Goal: Check status

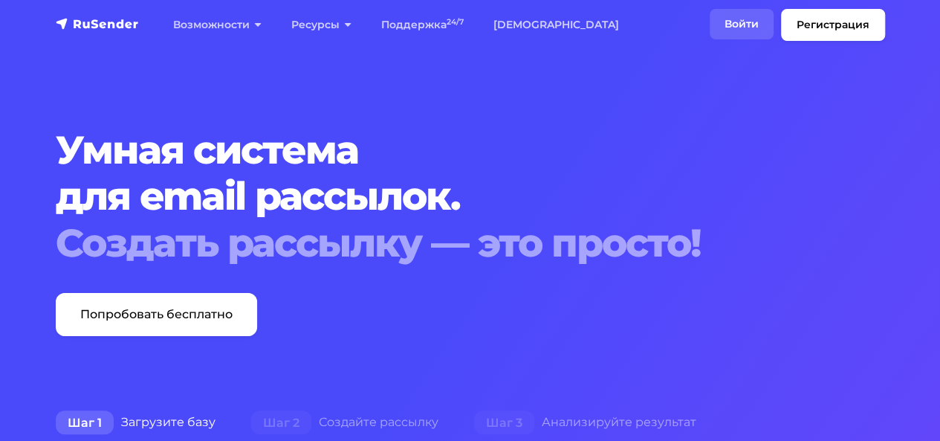
click at [742, 23] on link "Войти" at bounding box center [742, 24] width 64 height 30
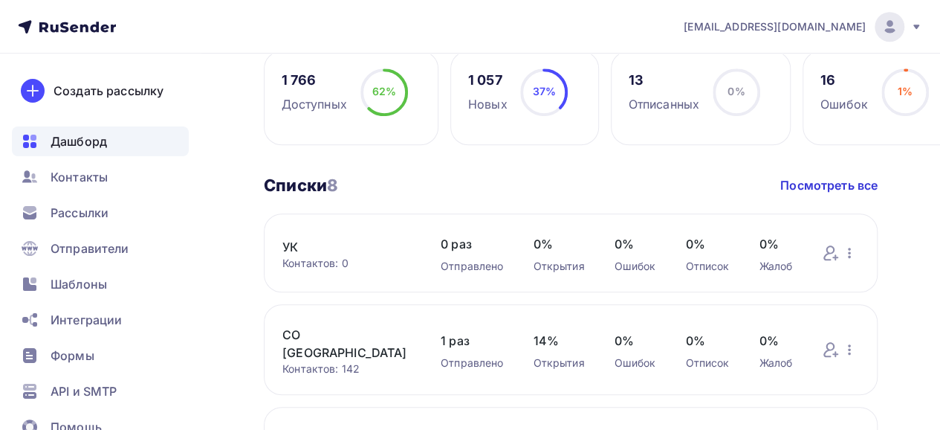
scroll to position [425, 0]
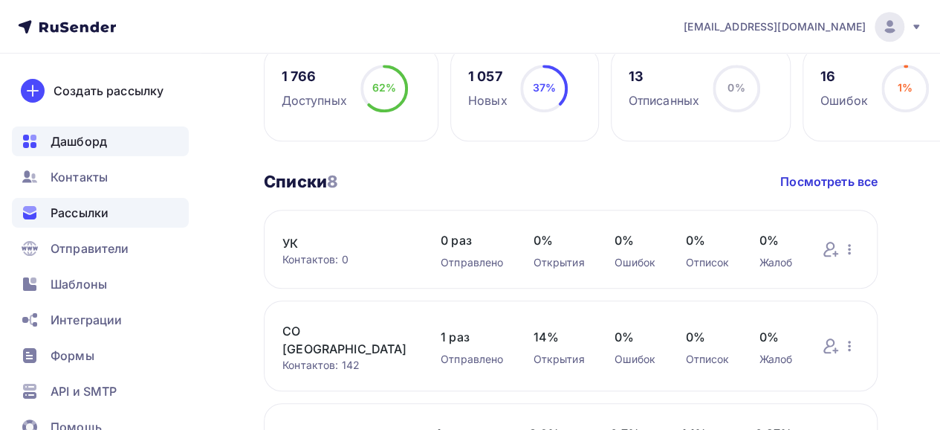
click at [79, 205] on span "Рассылки" at bounding box center [80, 213] width 58 height 18
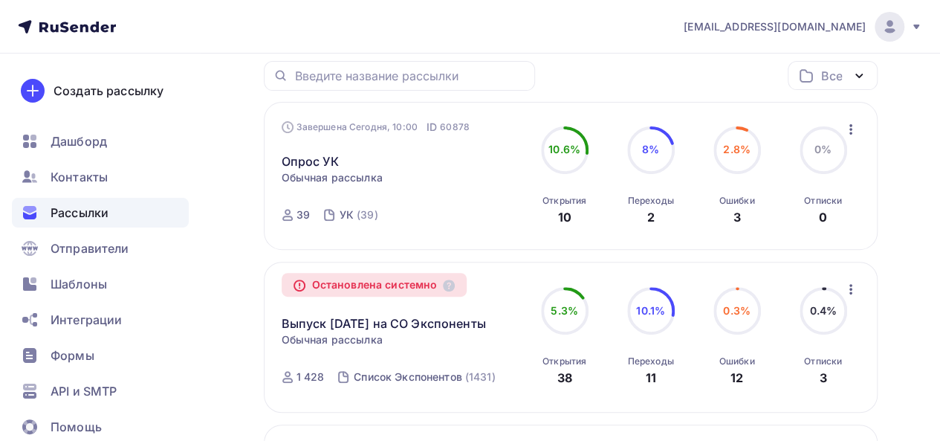
scroll to position [187, 0]
click at [300, 164] on link "Опрос УК" at bounding box center [310, 161] width 57 height 18
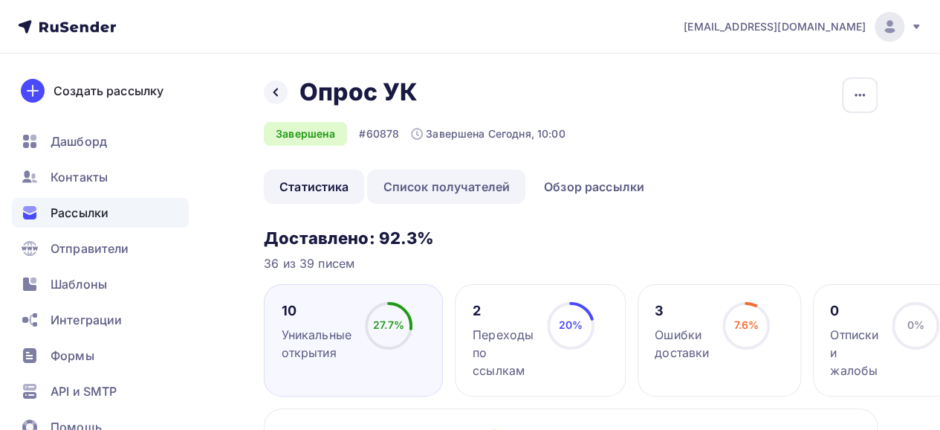
click at [439, 181] on link "Список получателей" at bounding box center [446, 186] width 158 height 34
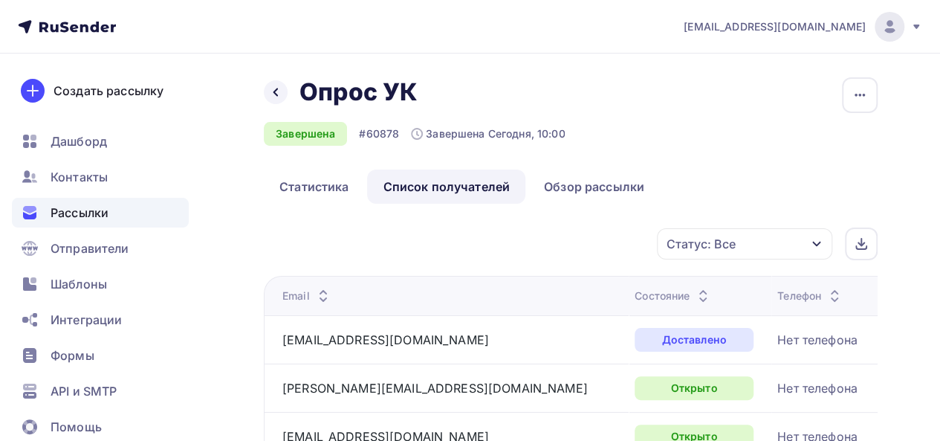
click at [720, 237] on div "Статус: Все" at bounding box center [701, 244] width 69 height 18
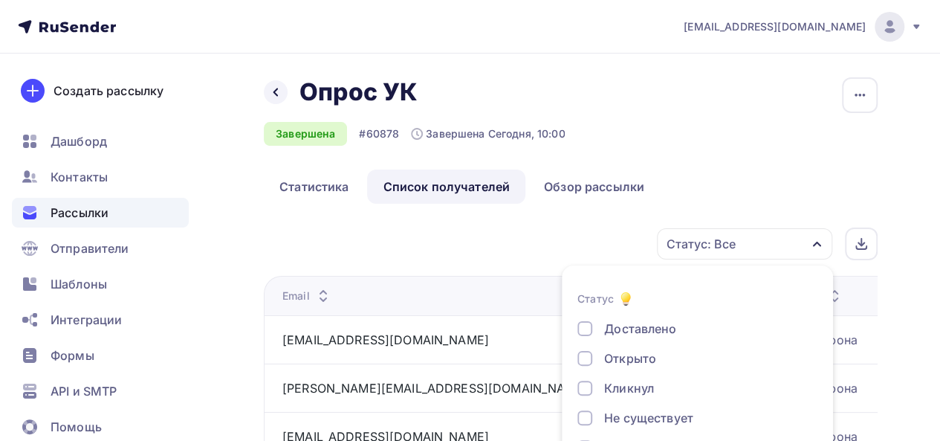
scroll to position [84, 0]
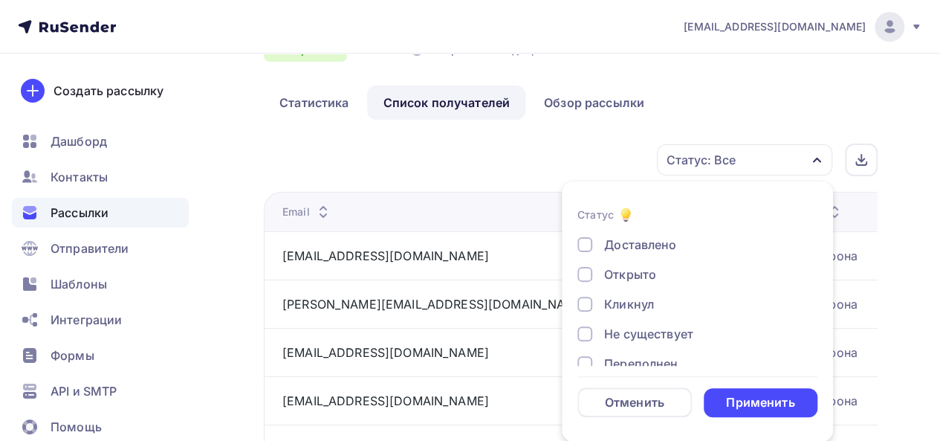
click at [642, 273] on div "Открыто" at bounding box center [630, 274] width 52 height 18
click at [768, 407] on div "Применить" at bounding box center [760, 402] width 68 height 17
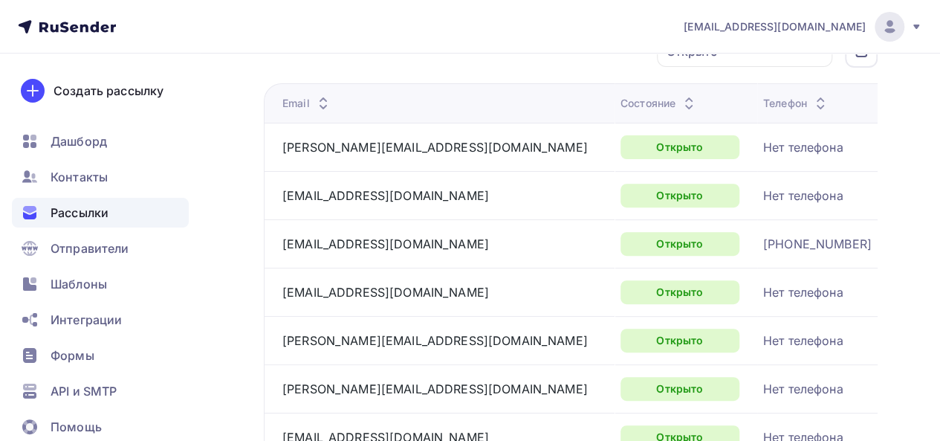
scroll to position [195, 0]
